Goal: Information Seeking & Learning: Find specific fact

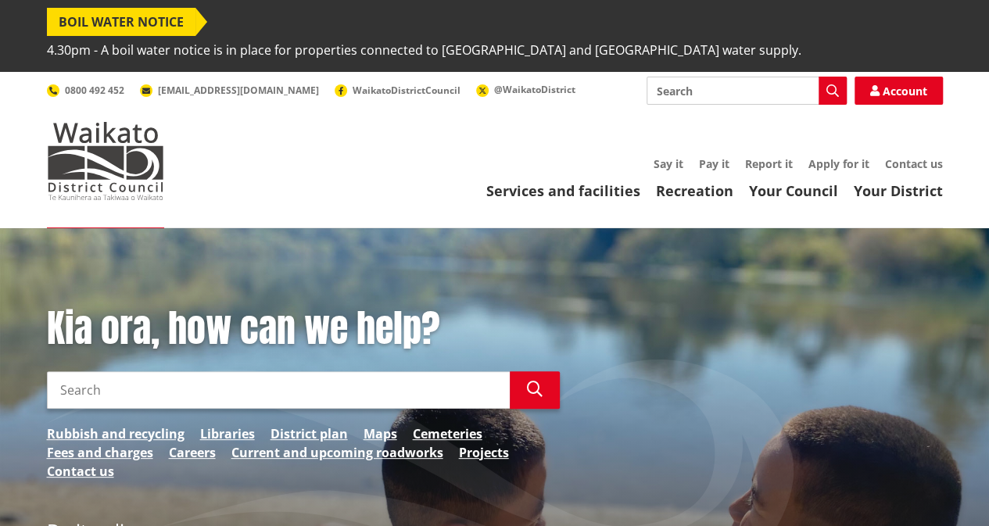
click at [337, 371] on input "Search" at bounding box center [278, 390] width 463 height 38
click at [241, 371] on input "annual report" at bounding box center [278, 390] width 463 height 38
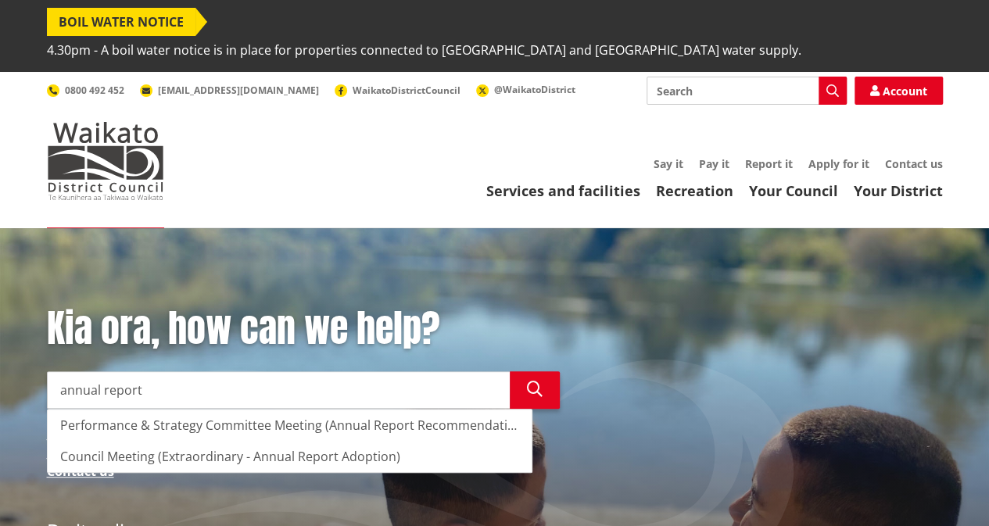
click at [170, 371] on input "annual report" at bounding box center [278, 390] width 463 height 38
type input "annual report"
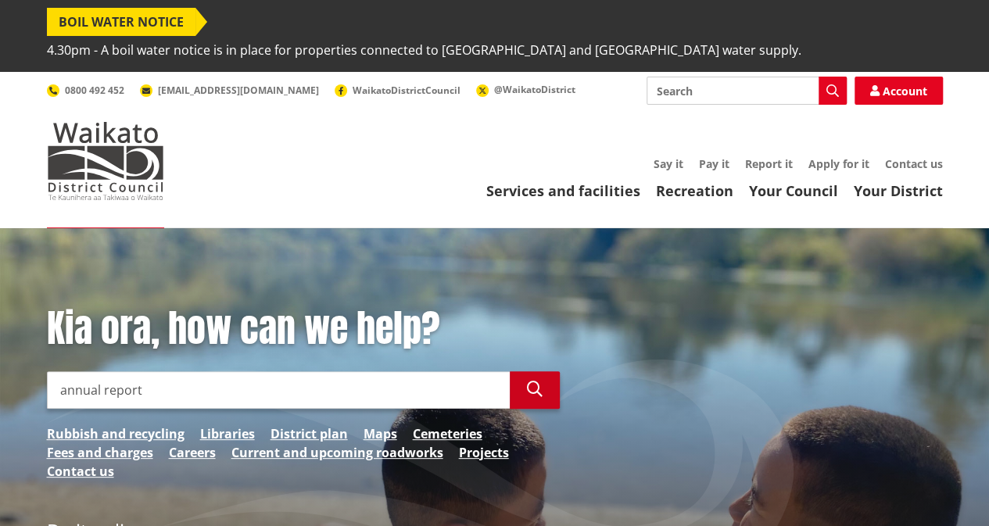
click at [536, 382] on icon "button" at bounding box center [535, 390] width 16 height 16
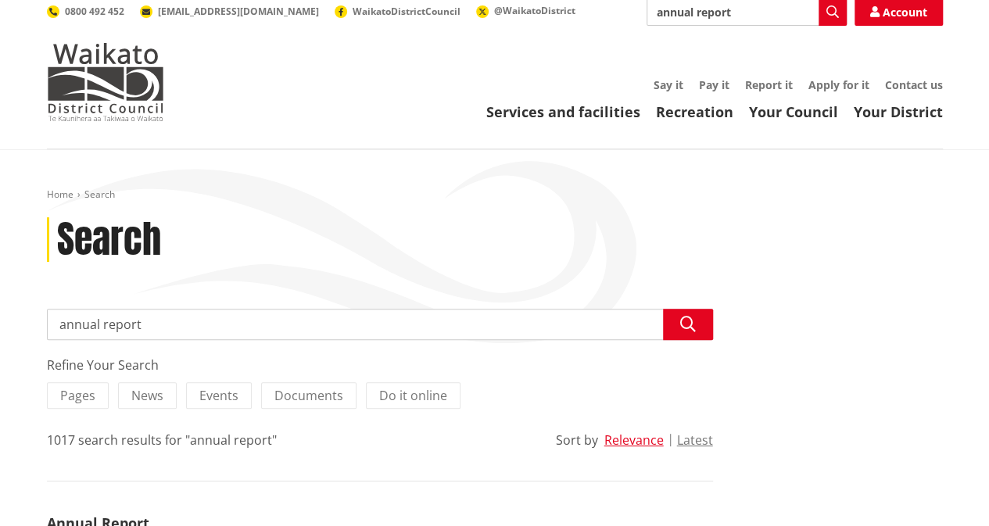
scroll to position [156, 0]
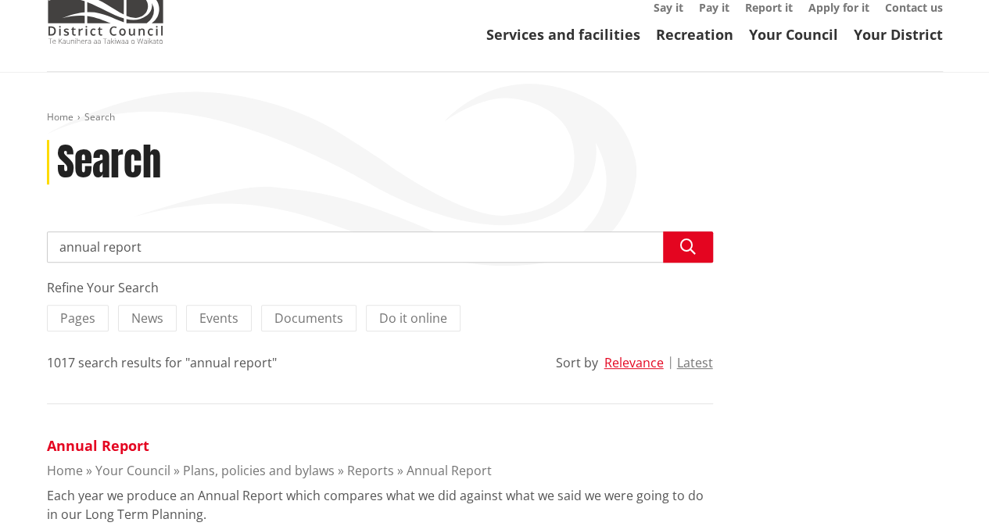
click at [117, 436] on link "Annual Report" at bounding box center [98, 445] width 102 height 19
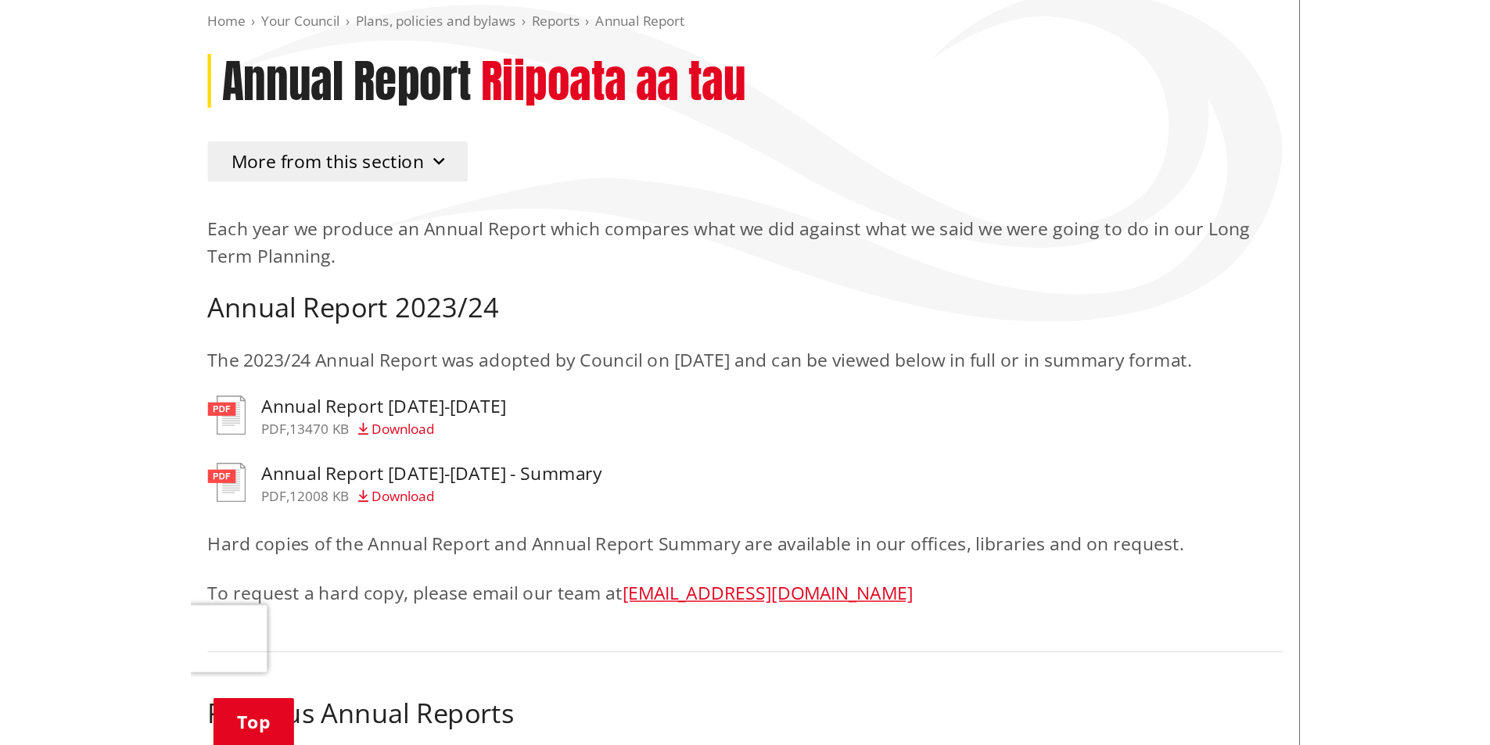
scroll to position [156, 0]
